Goal: Task Accomplishment & Management: Complete application form

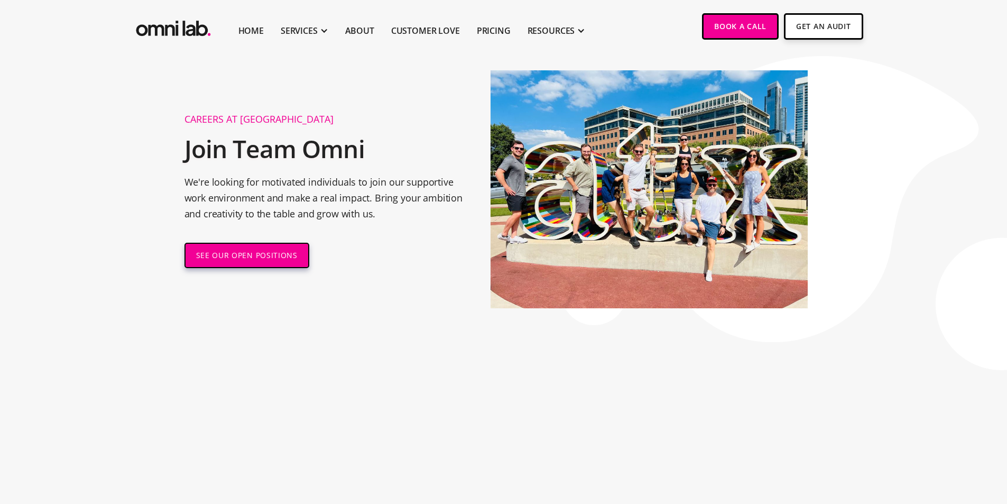
click at [254, 255] on link "SEE OUR OPEN POSITIONS" at bounding box center [246, 255] width 125 height 25
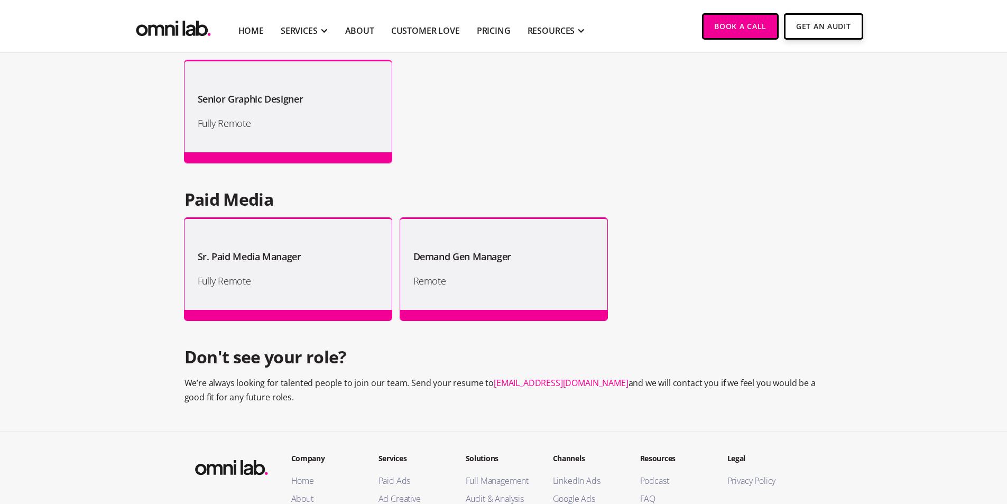
scroll to position [915, 0]
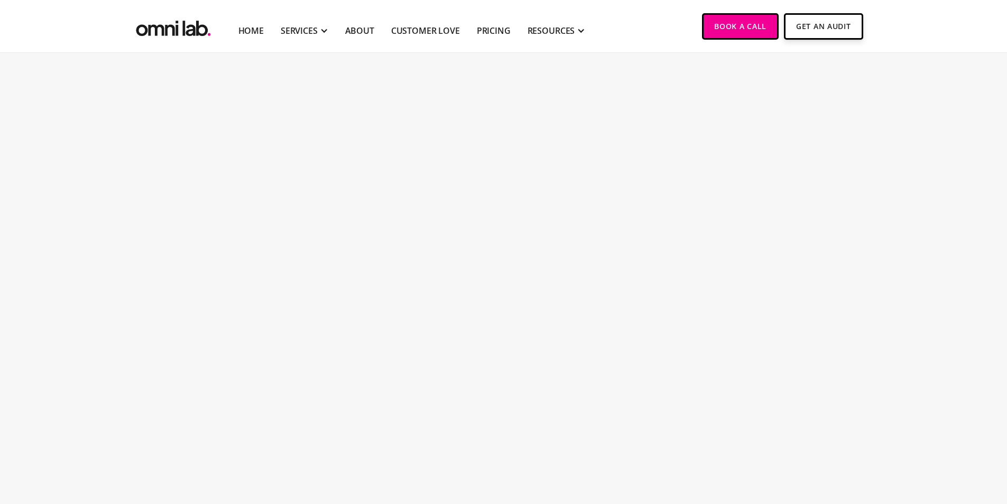
scroll to position [1272, 0]
